Goal: Find contact information: Find contact information

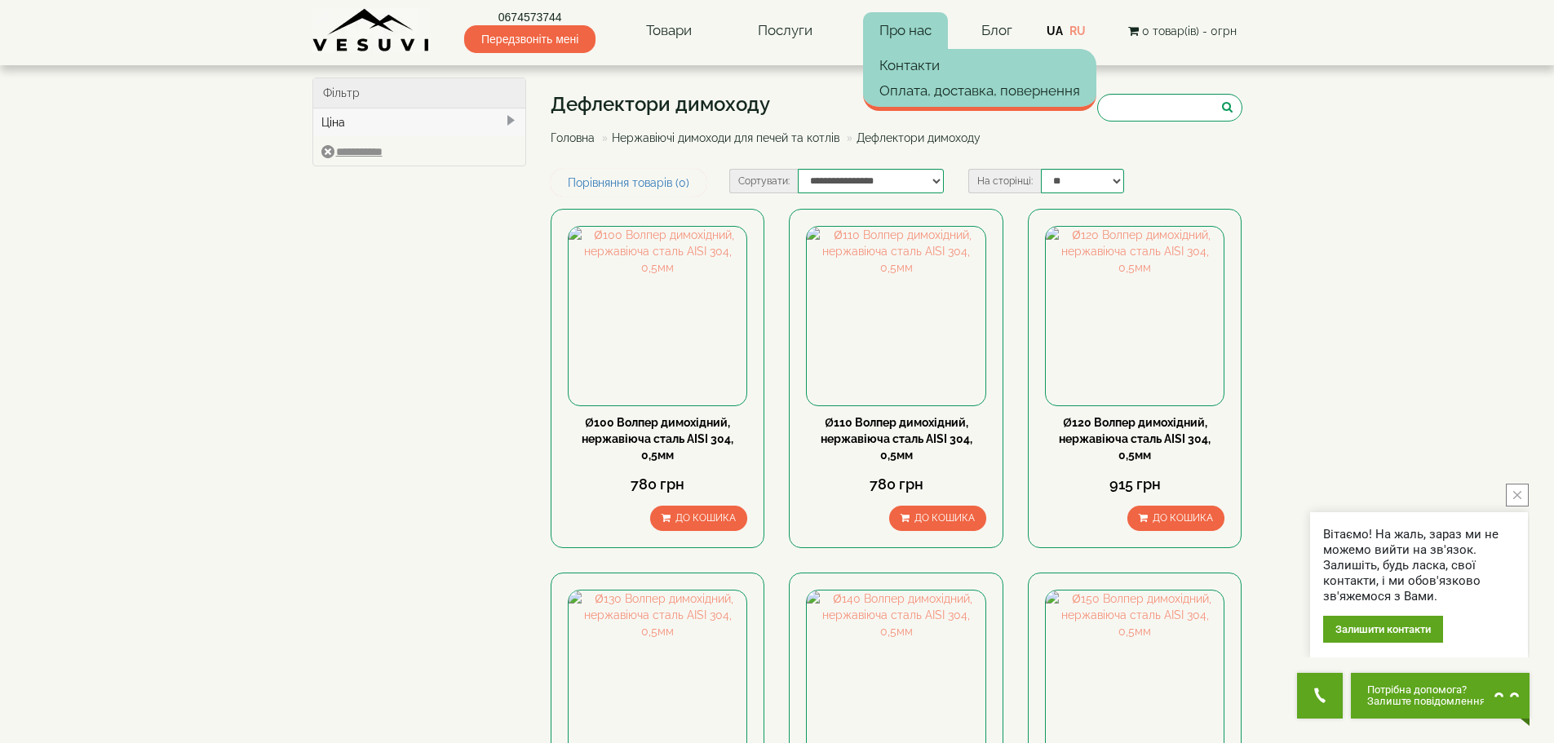
click at [891, 28] on link "Про нас" at bounding box center [905, 31] width 85 height 38
click at [890, 96] on link "Оплата, доставка, повернення" at bounding box center [979, 90] width 233 height 24
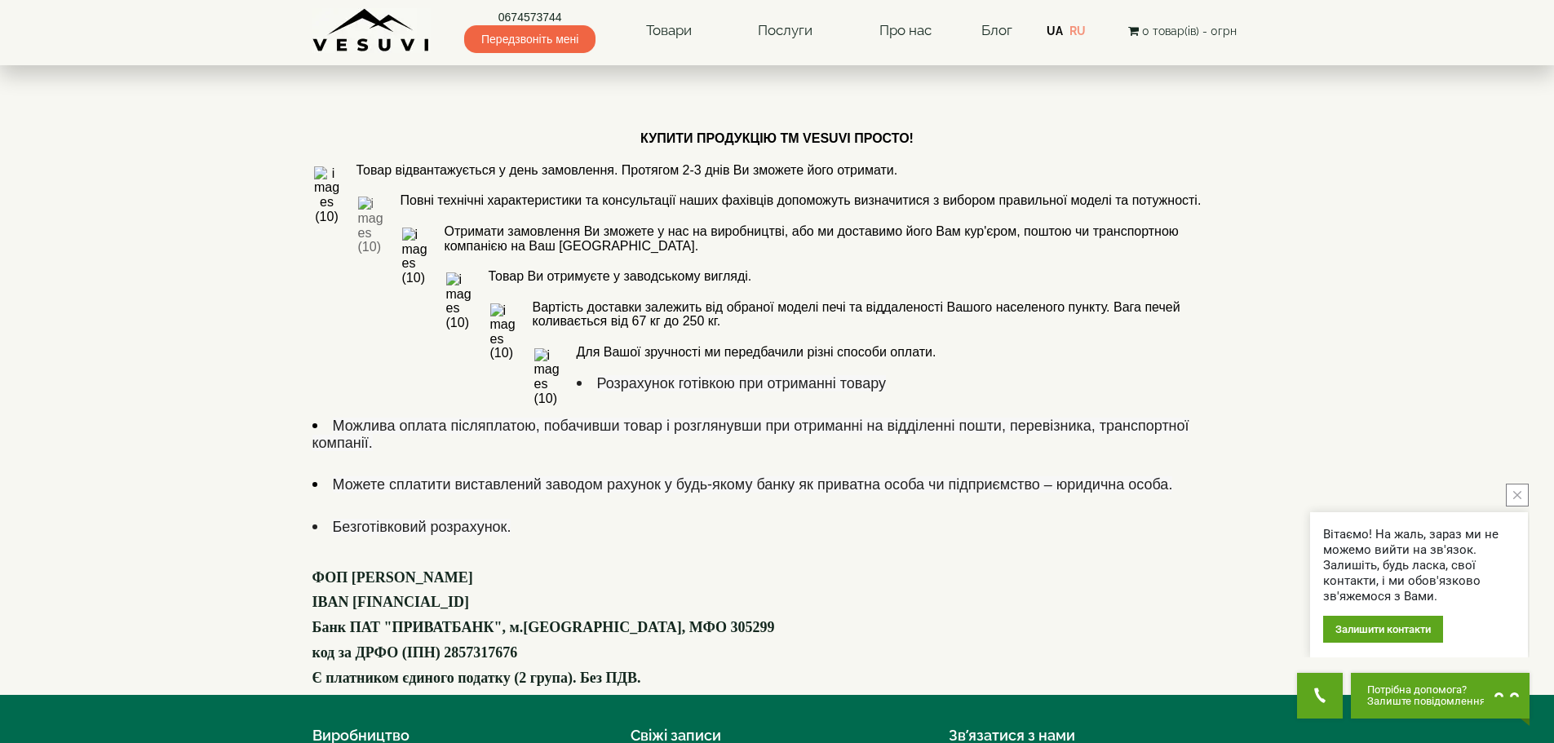
scroll to position [887, 0]
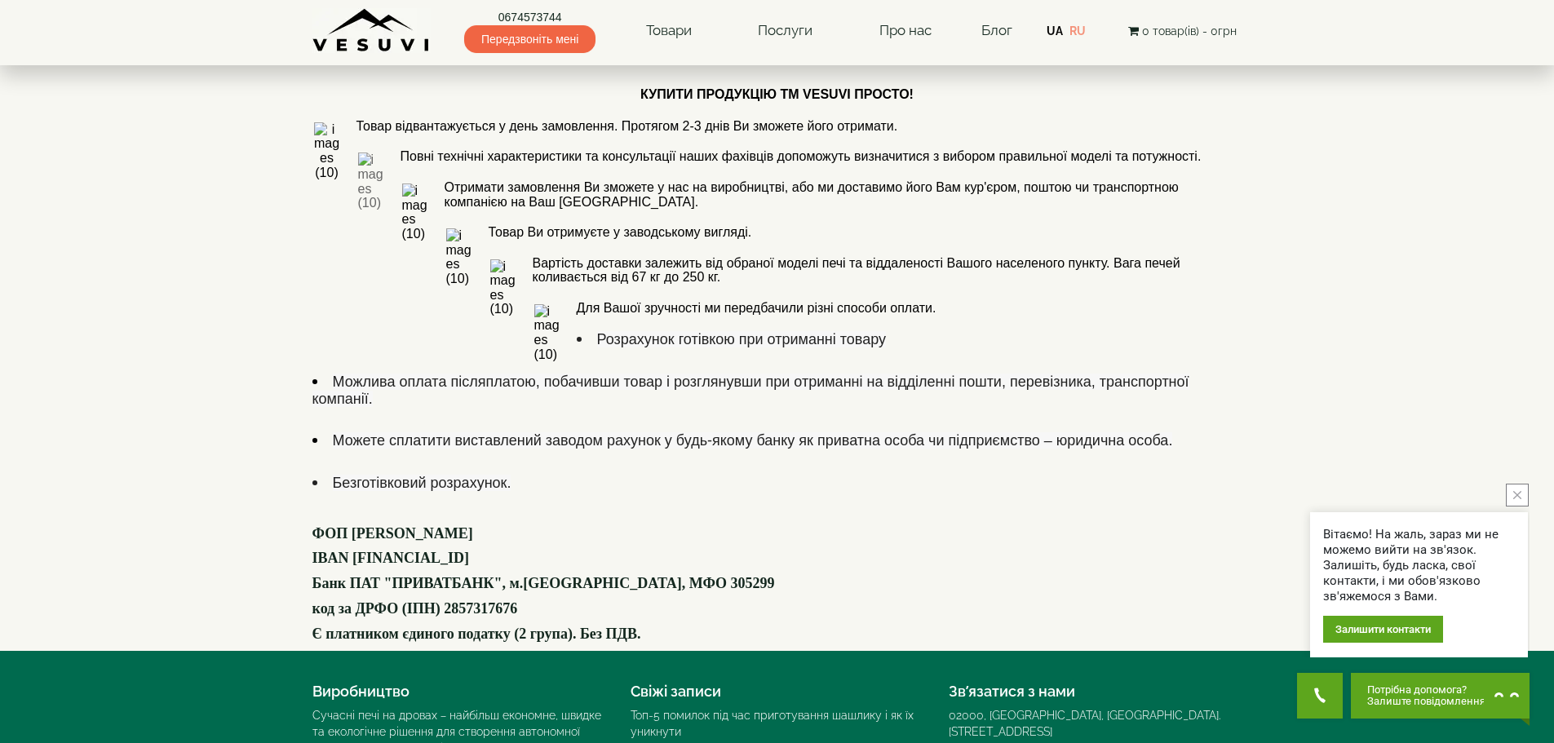
click at [538, 575] on font "Банк ПАТ "ПРИВАТБАНК", м.[GEOGRAPHIC_DATA], МФО 305299" at bounding box center [543, 583] width 462 height 16
click at [536, 575] on font "Банк ПАТ "ПРИВАТБАНК", м.[GEOGRAPHIC_DATA], МФО 305299" at bounding box center [543, 583] width 462 height 16
click at [405, 525] on font "ФОП Демиденко Валерій Анатолійович" at bounding box center [392, 533] width 161 height 16
click at [518, 600] on font "код за ДРФО (ІПН) 2857317676" at bounding box center [415, 608] width 206 height 16
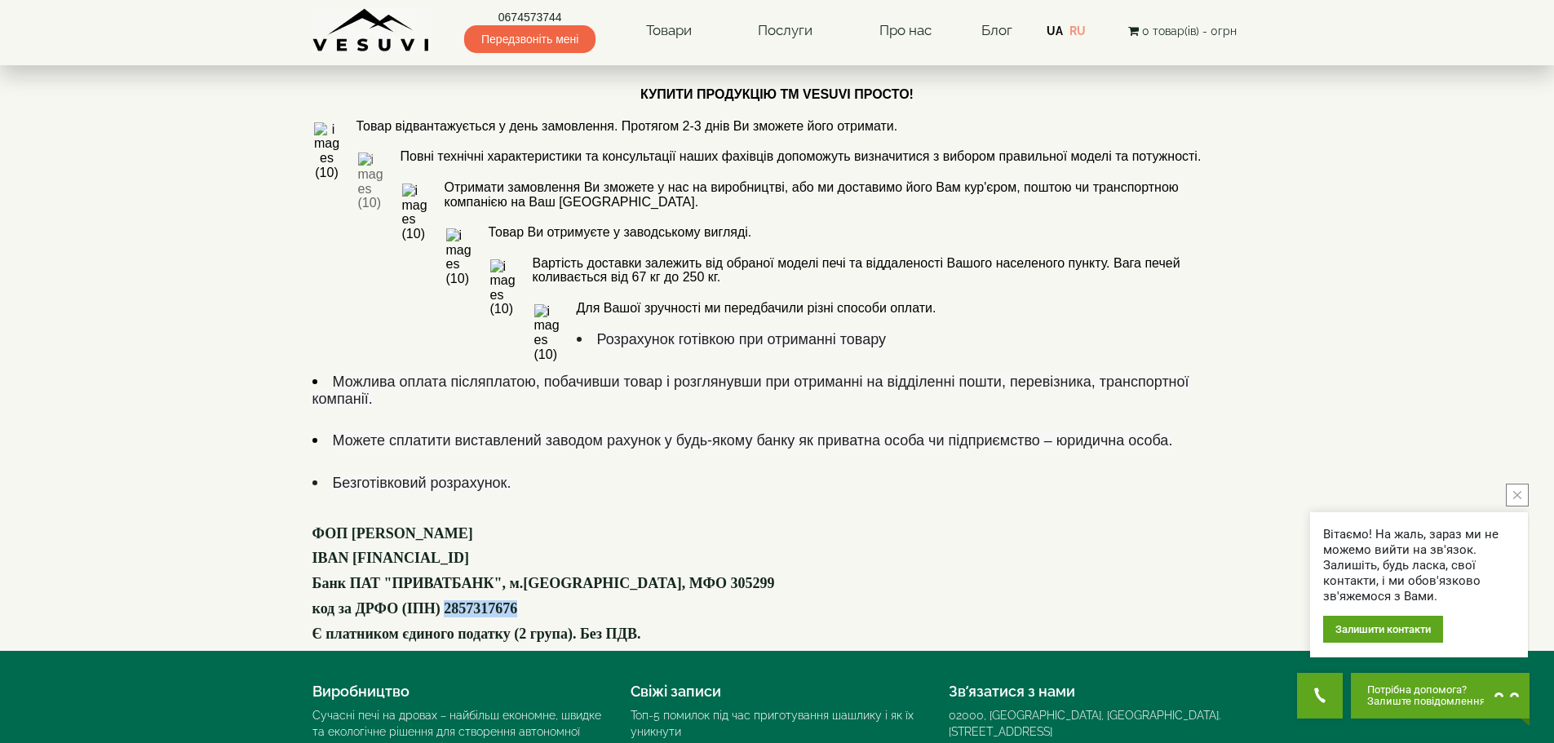
click at [518, 600] on font "код за ДРФО (ІПН) 2857317676" at bounding box center [415, 608] width 206 height 16
drag, startPoint x: 313, startPoint y: 347, endPoint x: 641, endPoint y: 343, distance: 327.9
click at [641, 525] on p "ФОП Демиденко Валерій Анатолійович" at bounding box center [777, 533] width 930 height 17
copy font "ФОП Демиденко Валерій Анатолійович"
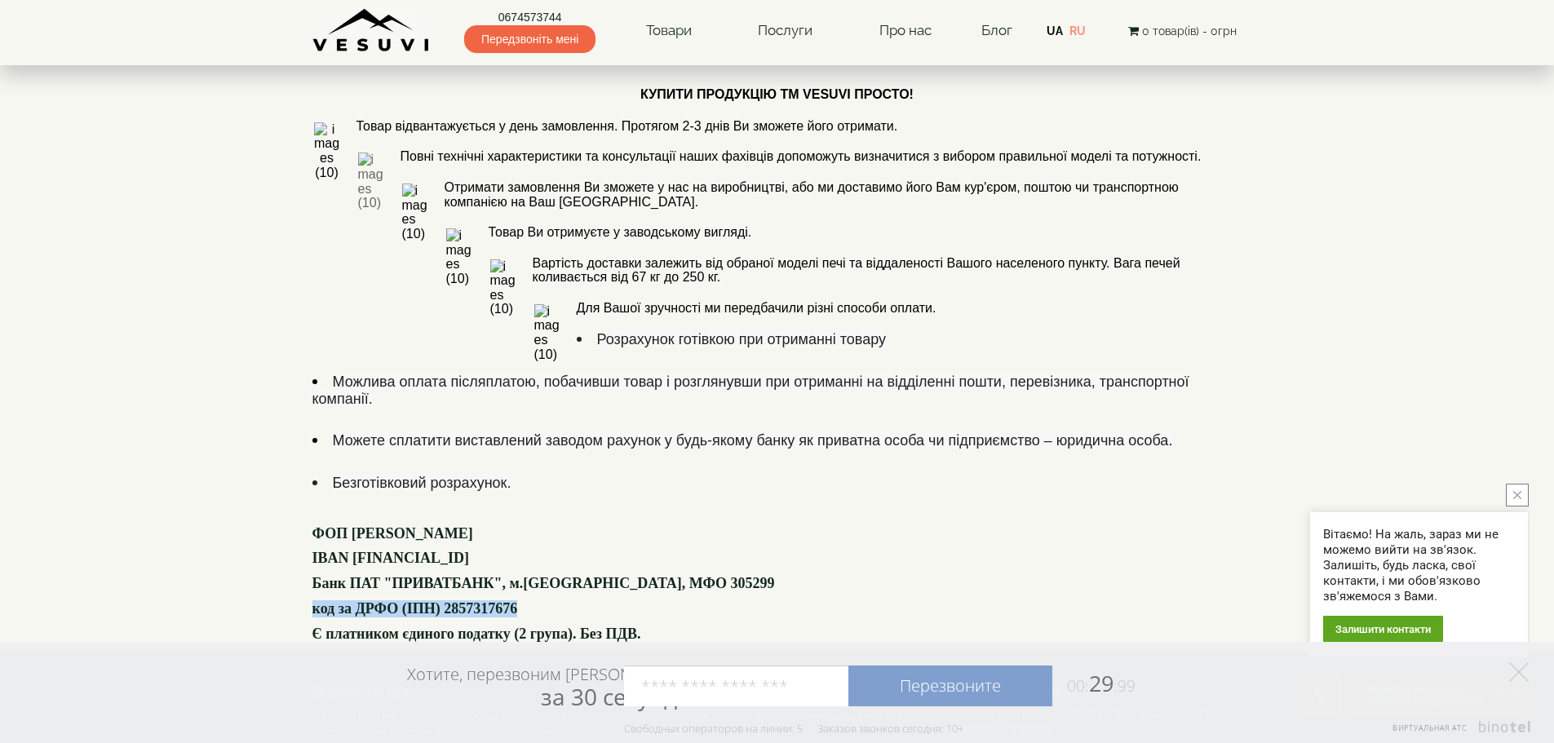
drag, startPoint x: 314, startPoint y: 421, endPoint x: 581, endPoint y: 416, distance: 266.7
click at [581, 600] on p "код за ДРФО (ІПН) 2857317676" at bounding box center [777, 608] width 930 height 17
copy font "код за ДРФО (ІПН) 2857317676"
drag, startPoint x: 949, startPoint y: 530, endPoint x: 1218, endPoint y: 517, distance: 268.6
click at [1218, 675] on div "Зв’язатися з нами 02000, Україна, м. Київ, Мисливський провулок, 1Б 0674573744 …" at bounding box center [1095, 744] width 318 height 139
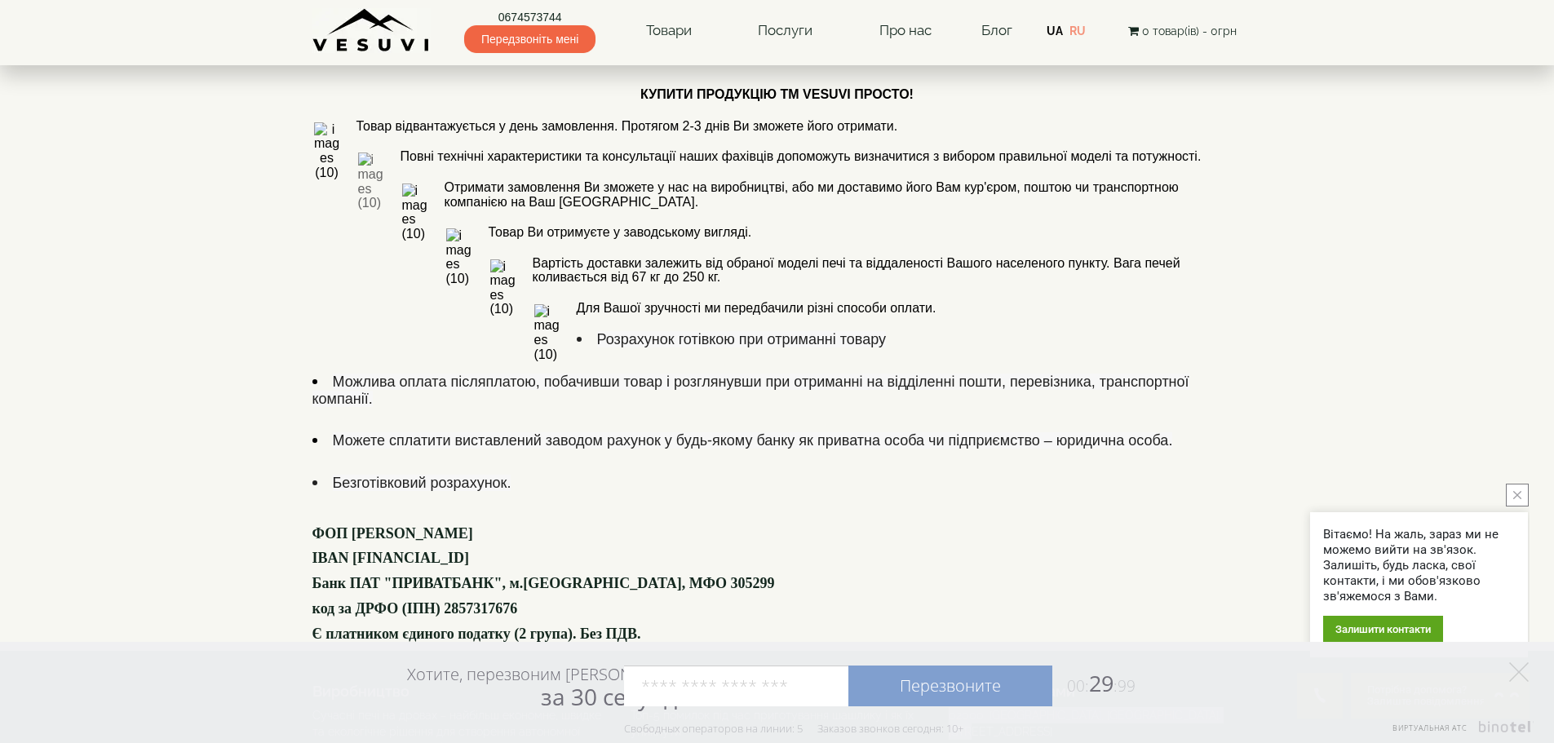
copy div "02000, [GEOGRAPHIC_DATA], [GEOGRAPHIC_DATA]. [STREET_ADDRESS]"
drag, startPoint x: 1015, startPoint y: 544, endPoint x: 957, endPoint y: 548, distance: 58.9
click at [951, 740] on div "0674573744" at bounding box center [1096, 748] width 294 height 16
copy link "0674573744"
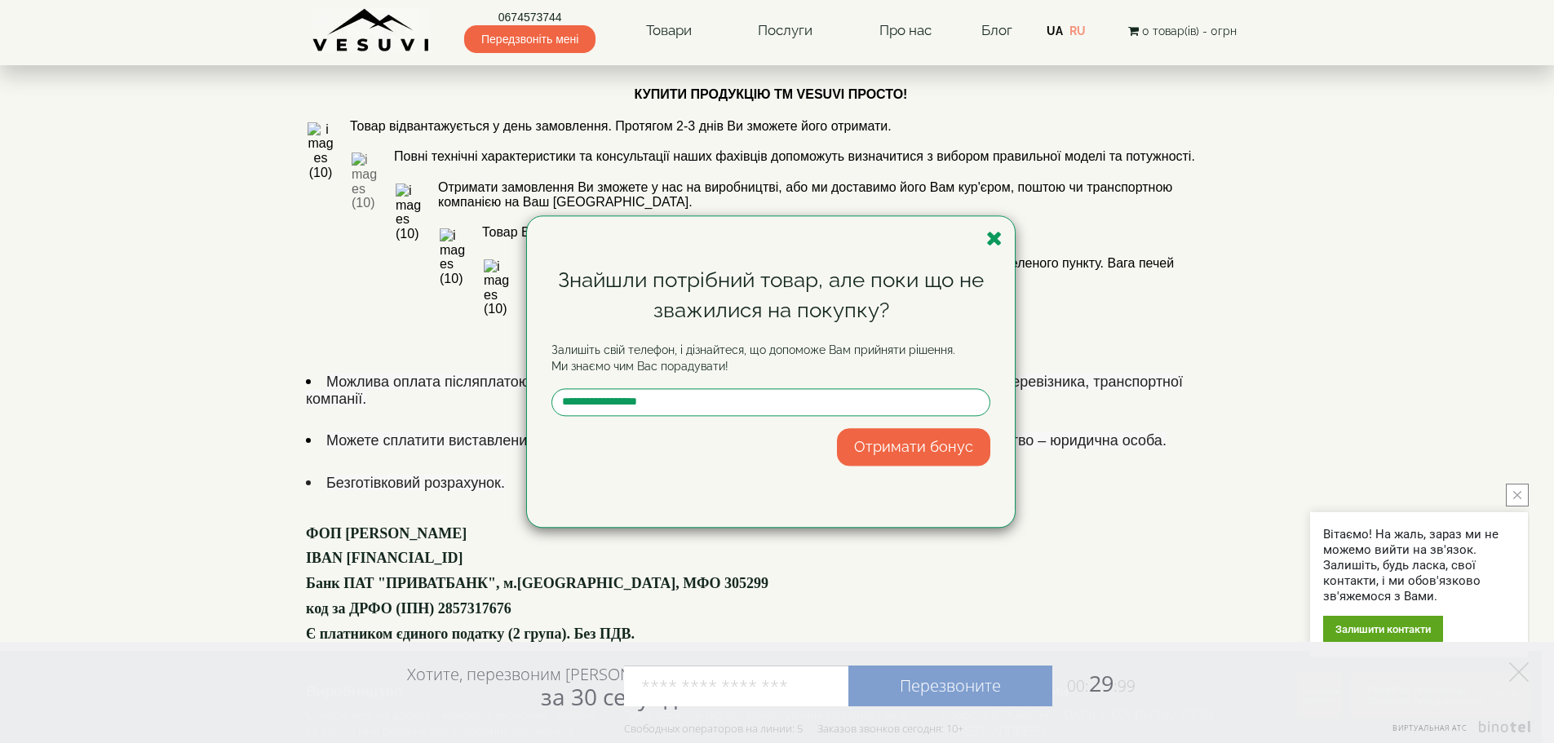
drag, startPoint x: 1081, startPoint y: 559, endPoint x: 993, endPoint y: 296, distance: 277.8
click at [946, 552] on div "Знайшли потрібний товар, але поки що не зважилися на покупку? Залишіть свій тел…" at bounding box center [777, 371] width 1554 height 743
click at [995, 237] on icon "button" at bounding box center [994, 238] width 16 height 20
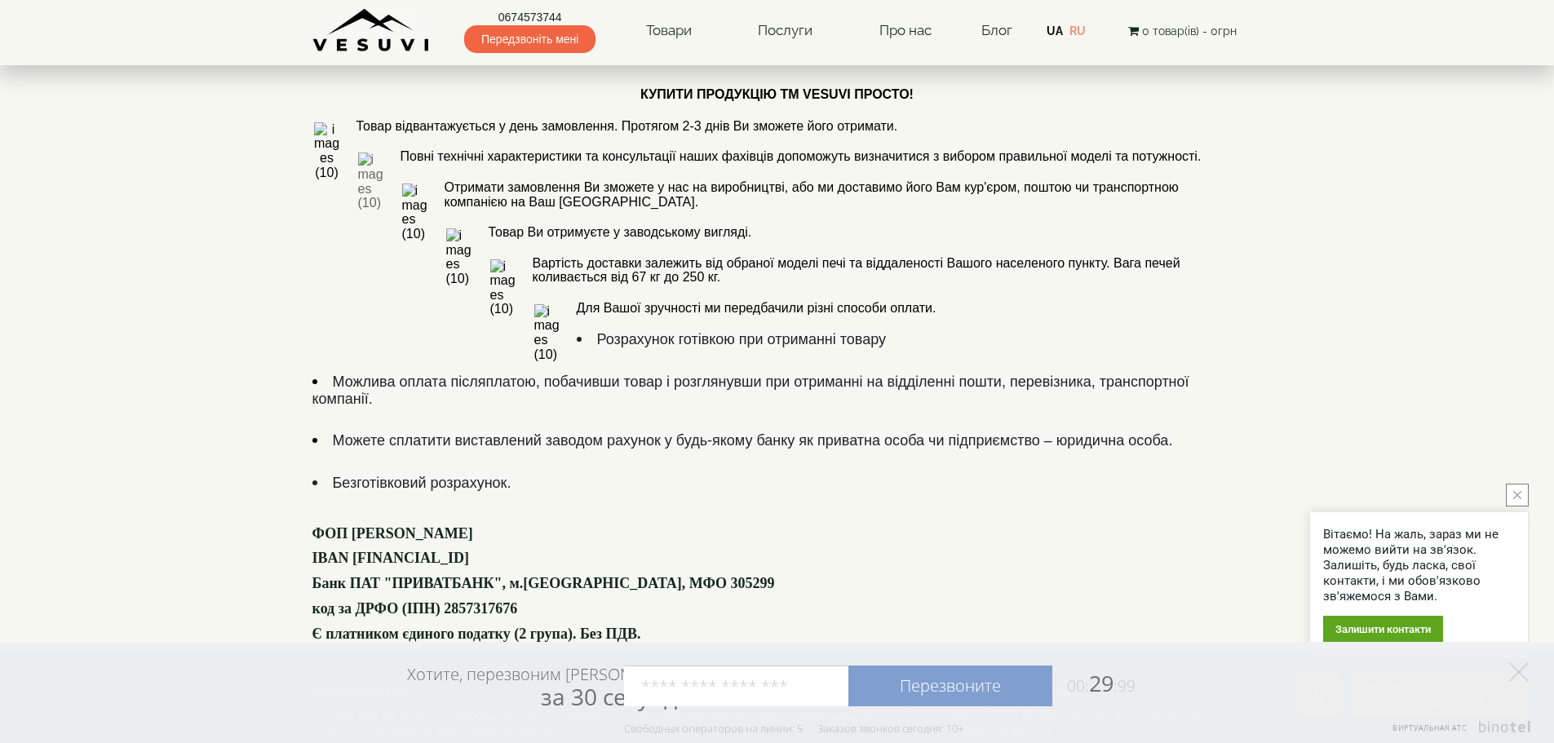
drag, startPoint x: 1096, startPoint y: 563, endPoint x: 1108, endPoint y: 551, distance: 16.7
copy div "[EMAIL_ADDRESS][DOMAIN_NAME]"
drag, startPoint x: 1102, startPoint y: 559, endPoint x: 951, endPoint y: 566, distance: 151.0
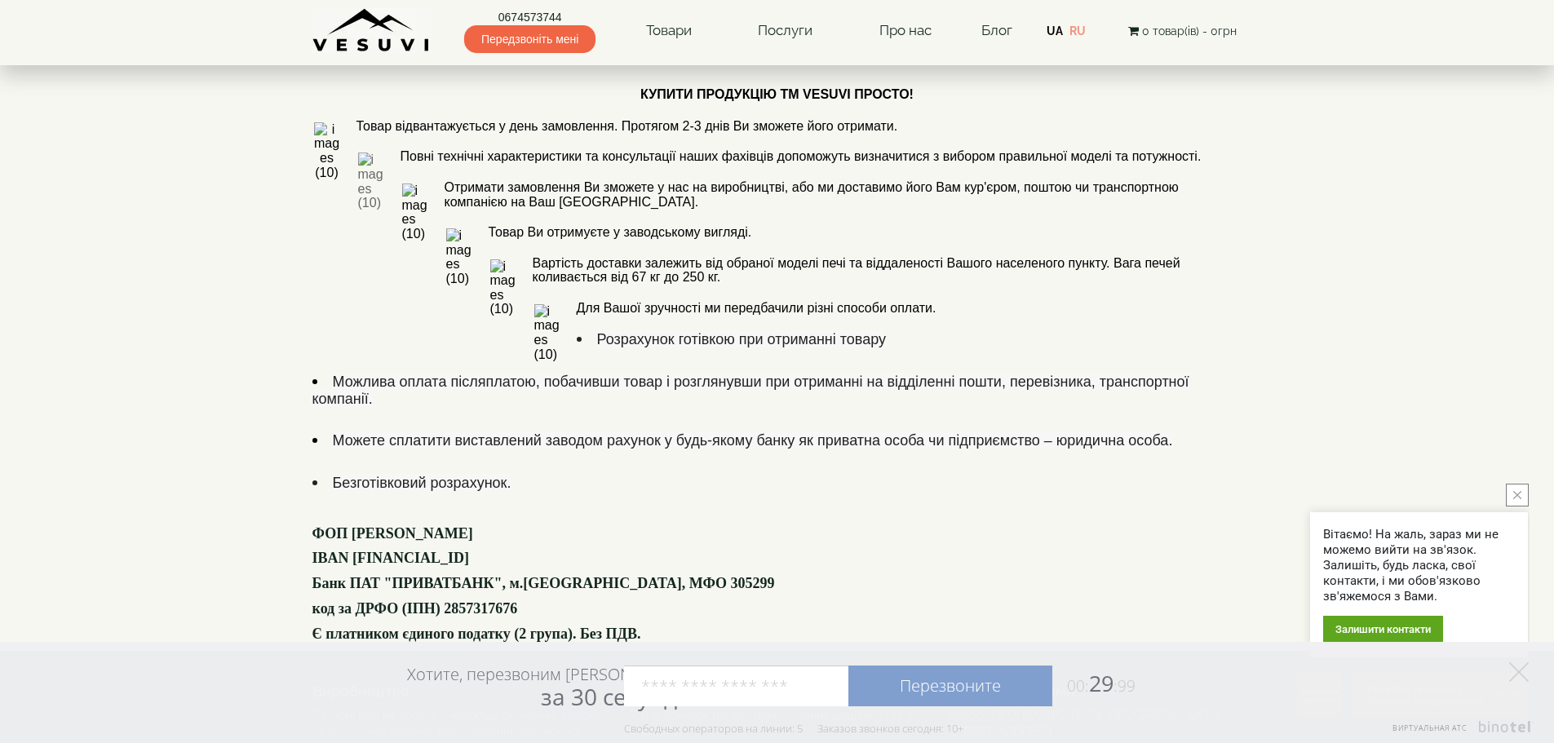
drag, startPoint x: 1093, startPoint y: 555, endPoint x: 942, endPoint y: 560, distance: 151.0
click at [942, 675] on div "Зв’язатися з нами 02000, Україна, м. Київ, Мисливський провулок, 1Б 0674573744 …" at bounding box center [1095, 744] width 318 height 139
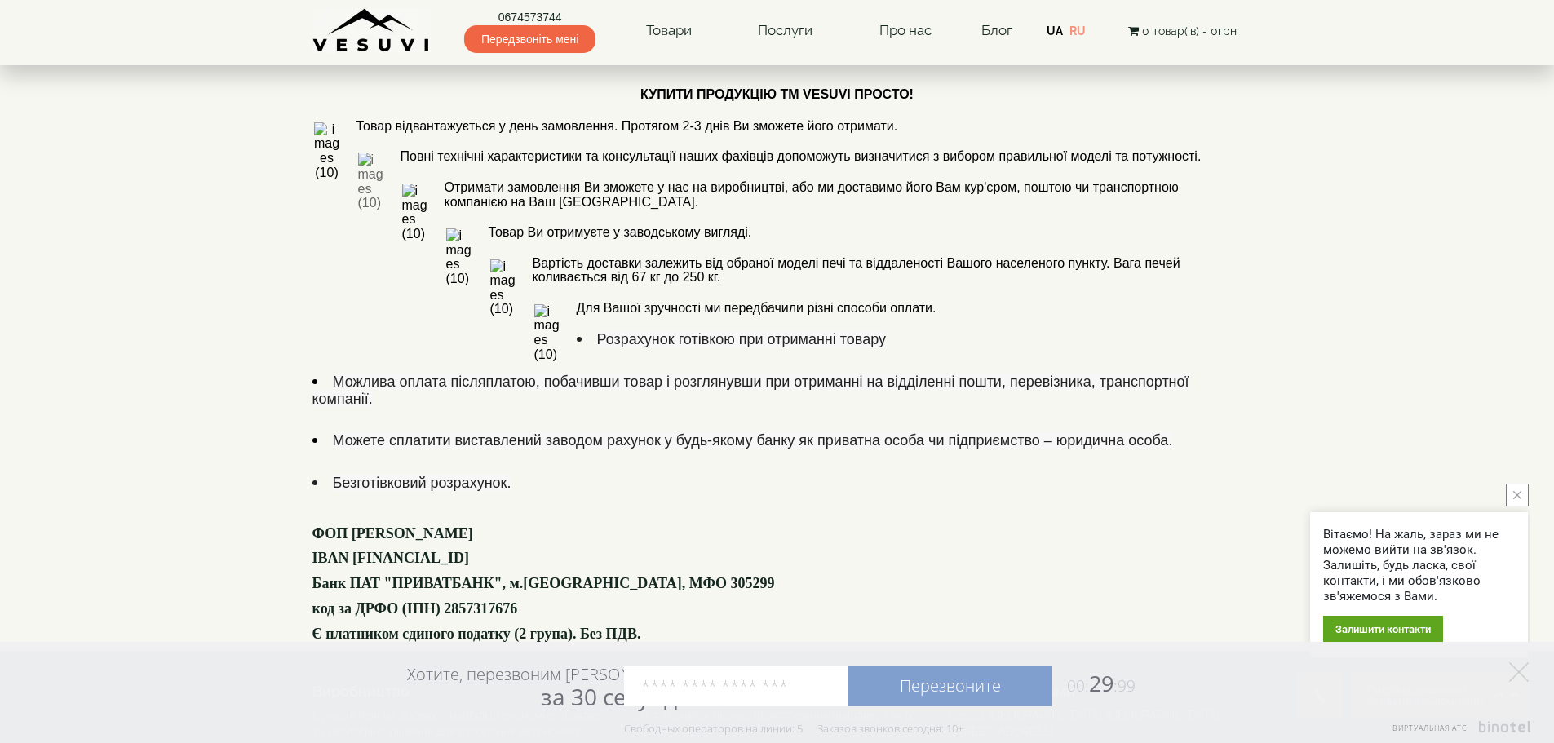
copy link "[EMAIL_ADDRESS][DOMAIN_NAME]"
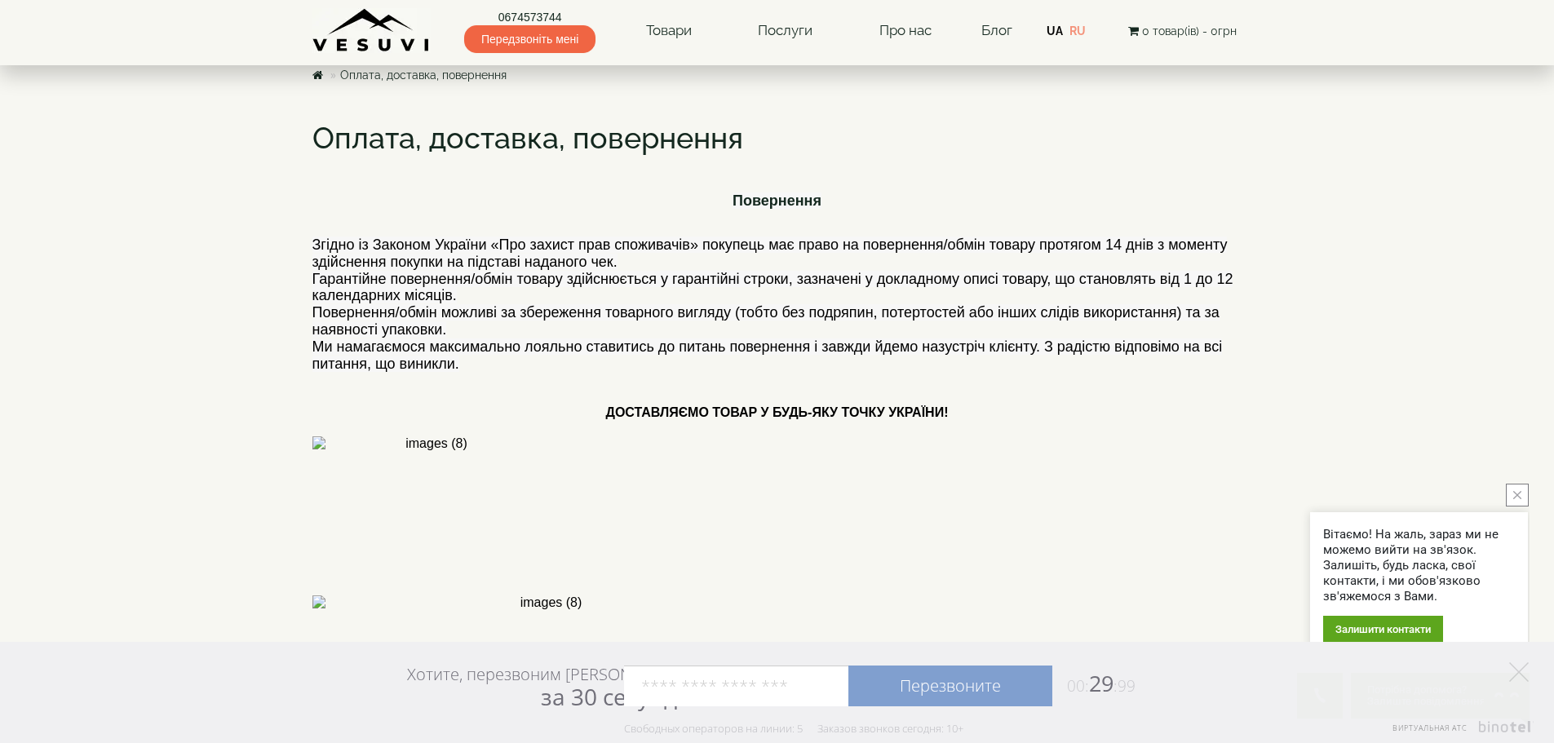
scroll to position [0, 0]
